Goal: Answer question/provide support

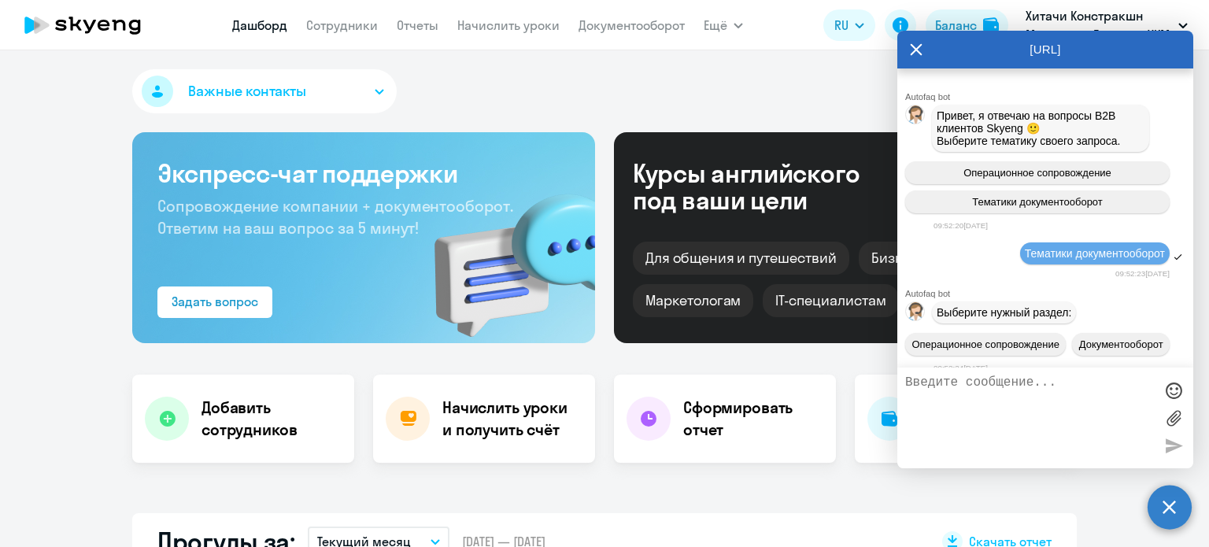
select select "30"
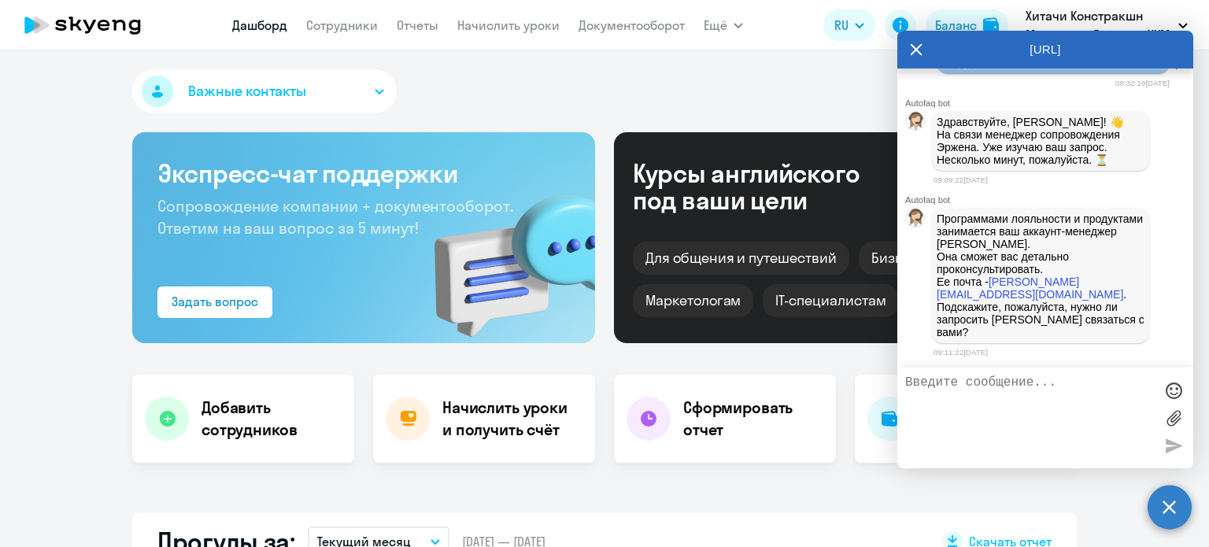
click at [1026, 374] on div at bounding box center [1046, 418] width 296 height 101
click at [987, 380] on textarea at bounding box center [1030, 418] width 249 height 85
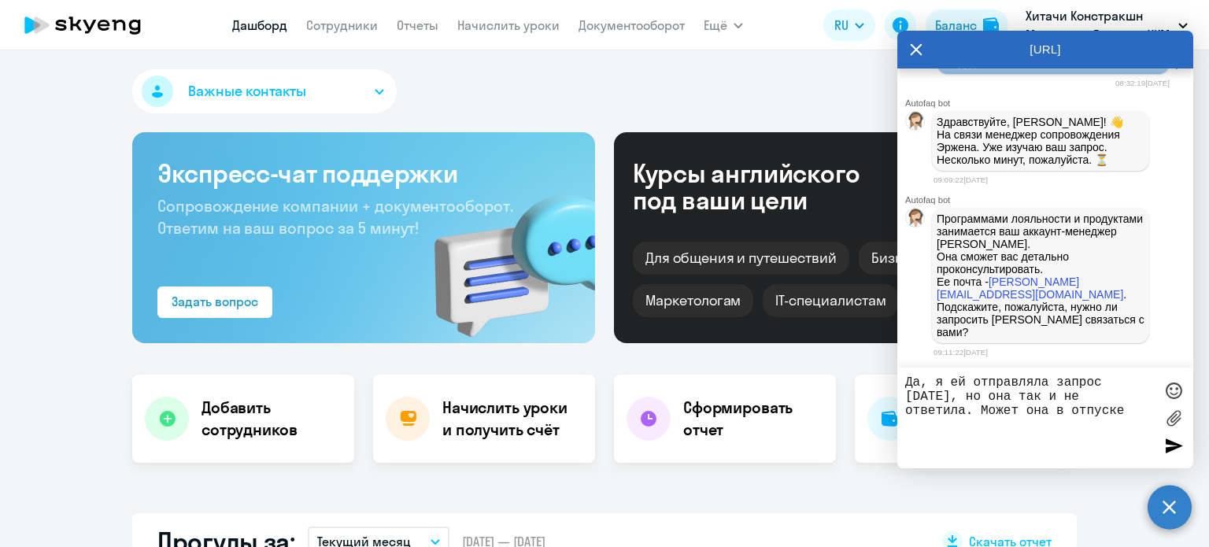
type textarea "Да, я ей отправляла запрос [DATE], но она так и не ответила. Может она в отпуск…"
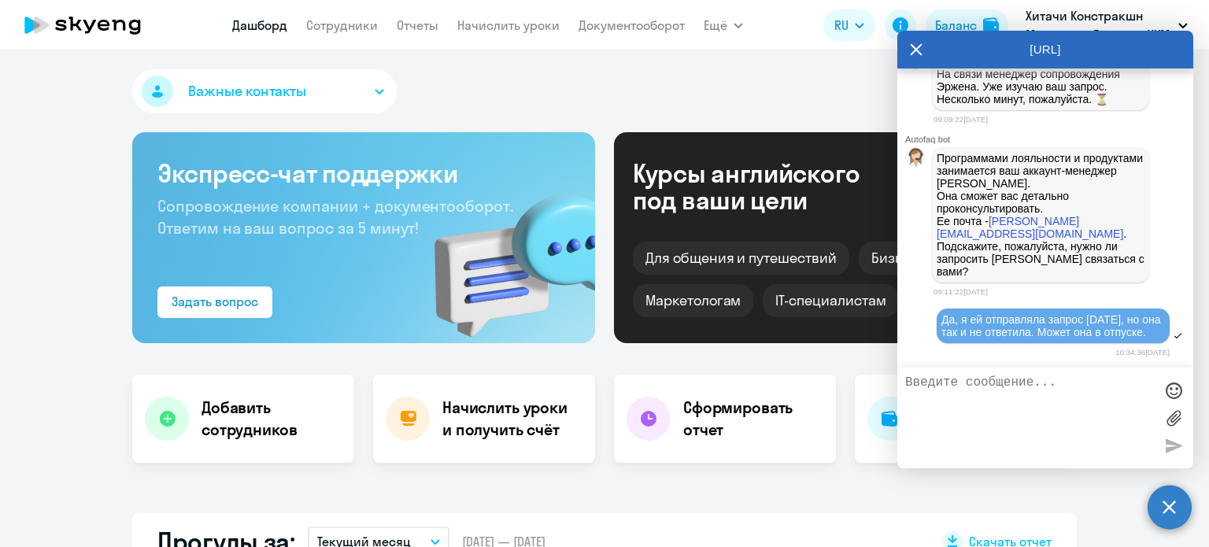
scroll to position [13282, 0]
click at [913, 45] on icon at bounding box center [916, 50] width 13 height 38
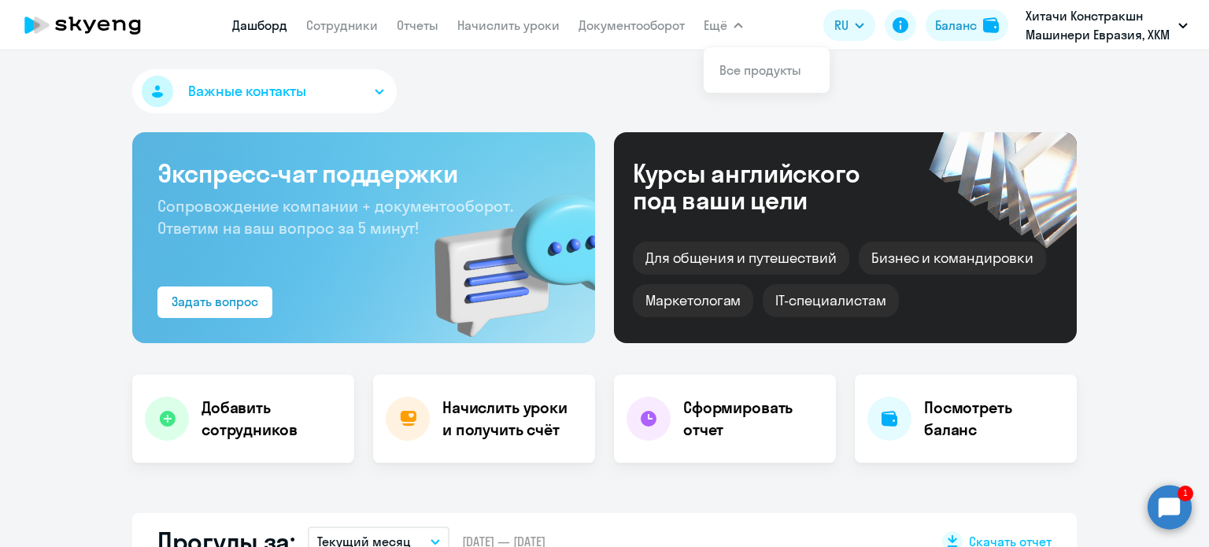
drag, startPoint x: 1155, startPoint y: 519, endPoint x: 1171, endPoint y: 541, distance: 27.1
click at [1157, 519] on circle at bounding box center [1170, 507] width 44 height 44
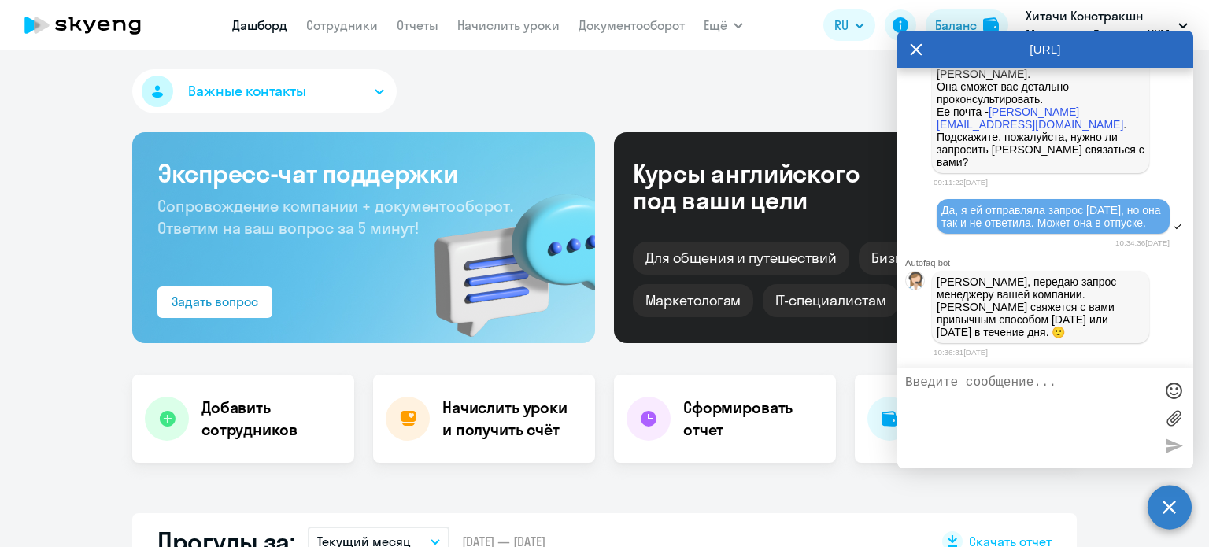
scroll to position [0, 0]
click at [943, 379] on textarea at bounding box center [1030, 418] width 249 height 85
type textarea "спасибо!"
drag, startPoint x: 1181, startPoint y: 449, endPoint x: 1161, endPoint y: 465, distance: 25.2
click at [1178, 449] on div at bounding box center [1174, 446] width 24 height 24
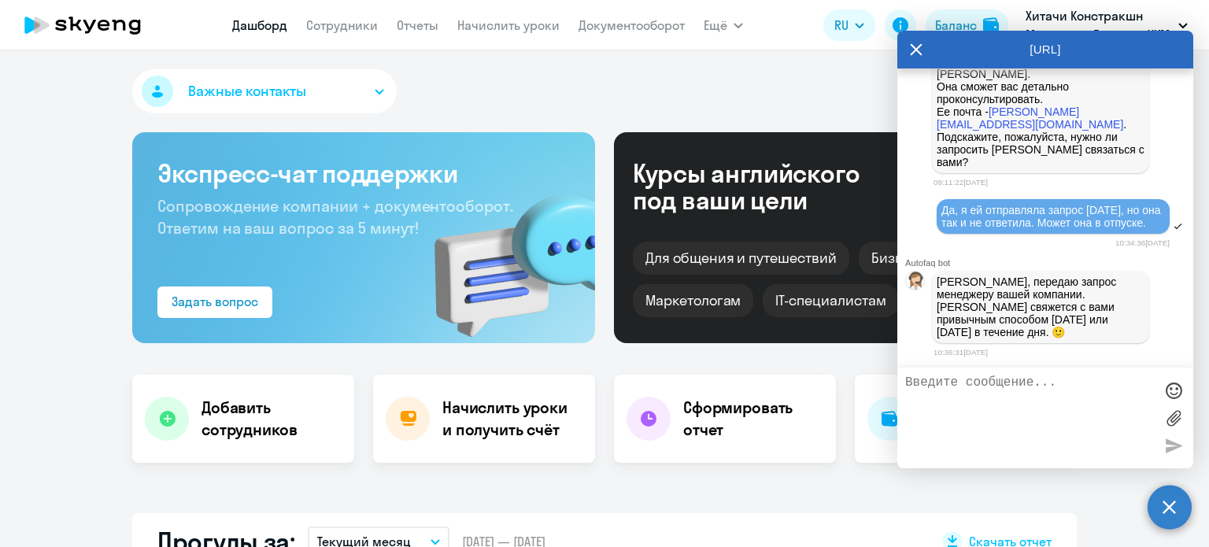
scroll to position [13433, 0]
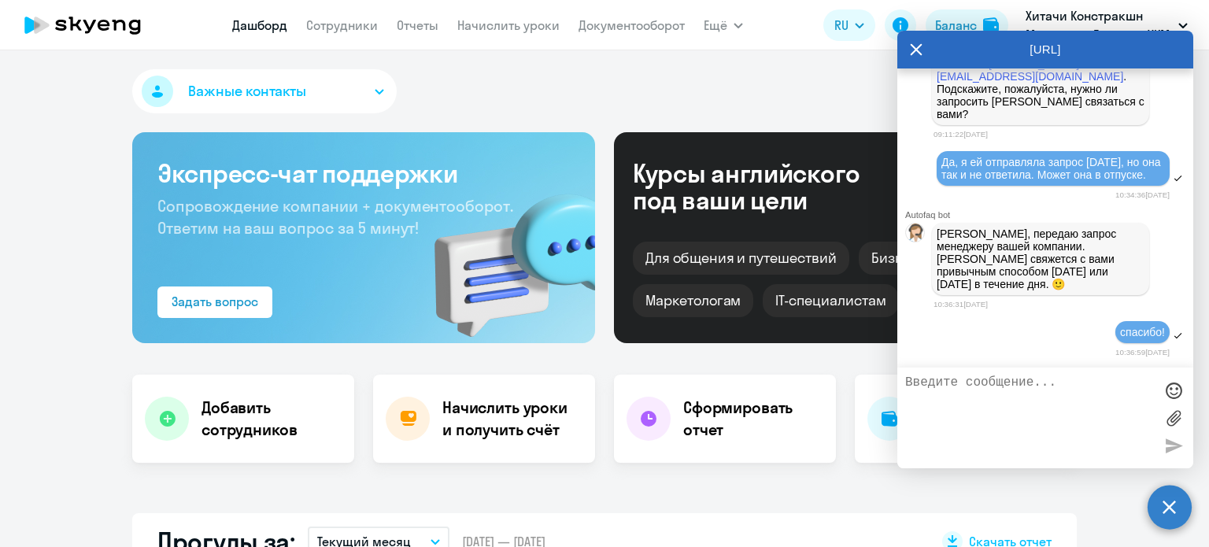
click at [924, 47] on div "[URL]" at bounding box center [1046, 50] width 296 height 38
click at [913, 50] on icon at bounding box center [916, 50] width 13 height 38
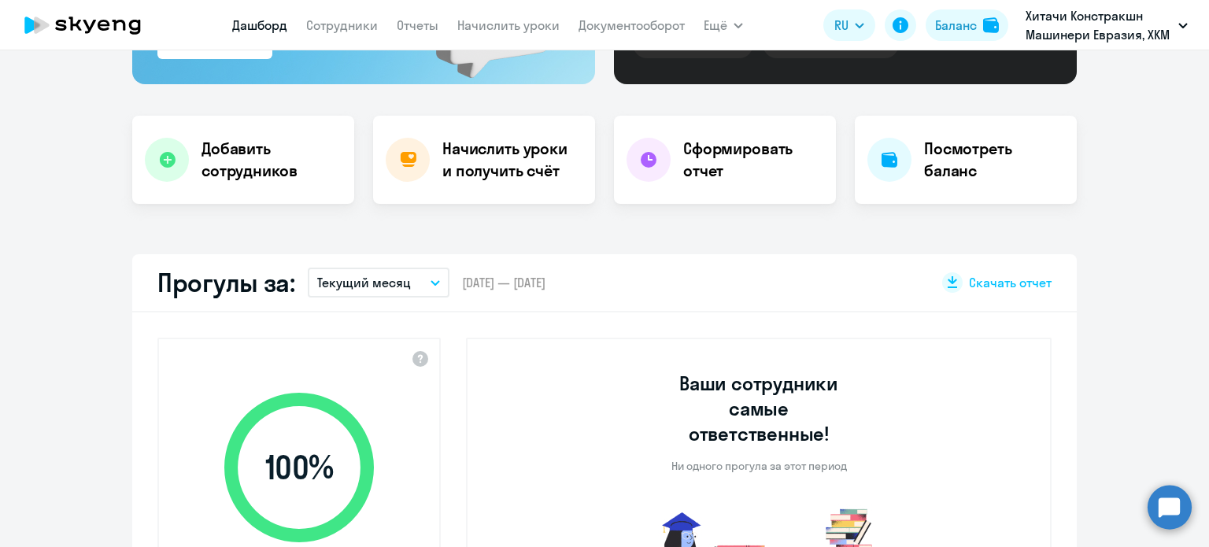
scroll to position [0, 0]
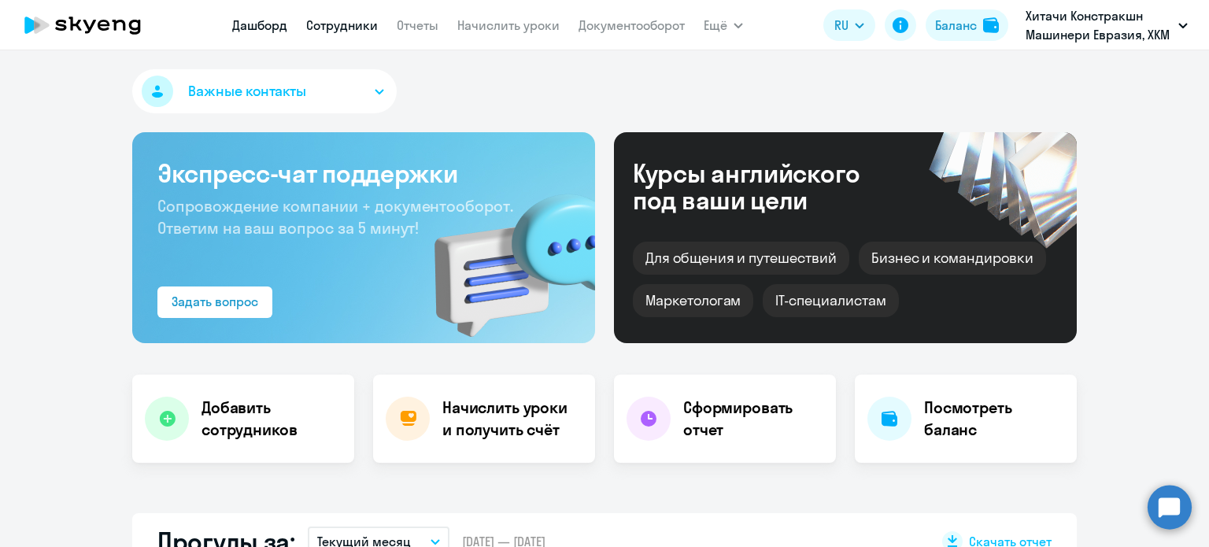
click at [372, 20] on link "Сотрудники" at bounding box center [342, 25] width 72 height 16
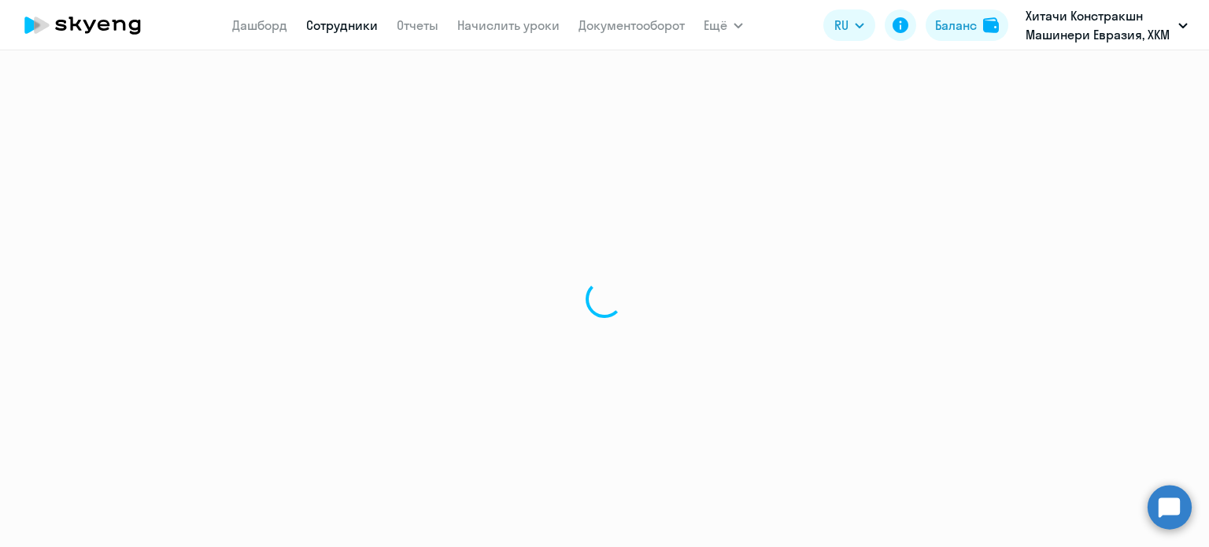
select select "30"
